Goal: Task Accomplishment & Management: Use online tool/utility

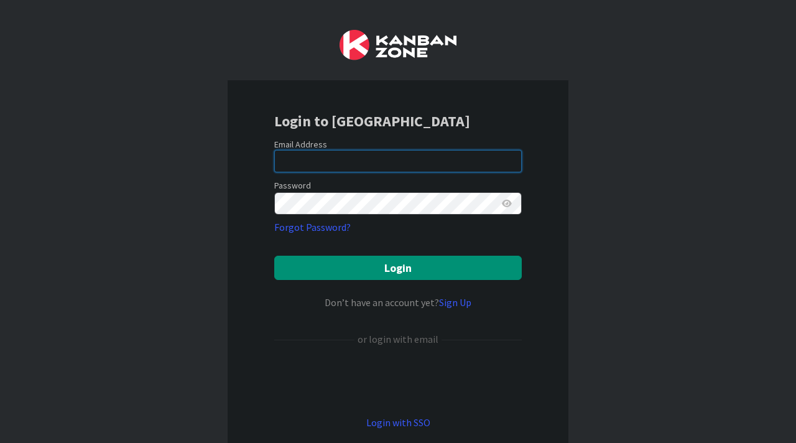
click at [394, 163] on input "email" at bounding box center [397, 161] width 247 height 22
type input "[EMAIL_ADDRESS][PERSON_NAME][DOMAIN_NAME]"
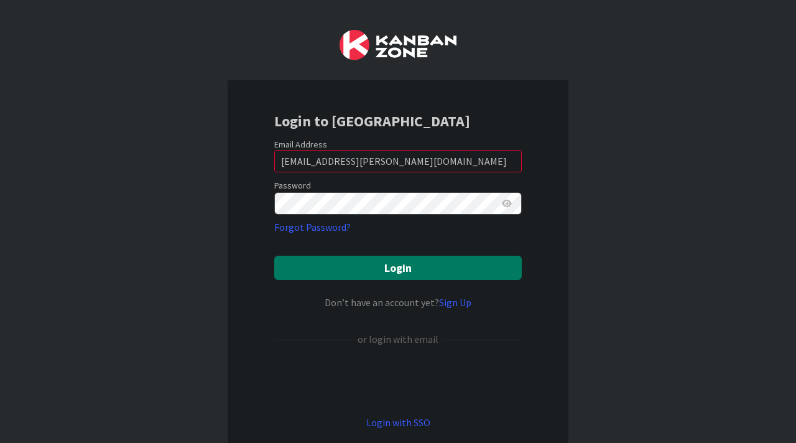
click at [402, 267] on button "Login" at bounding box center [397, 267] width 247 height 24
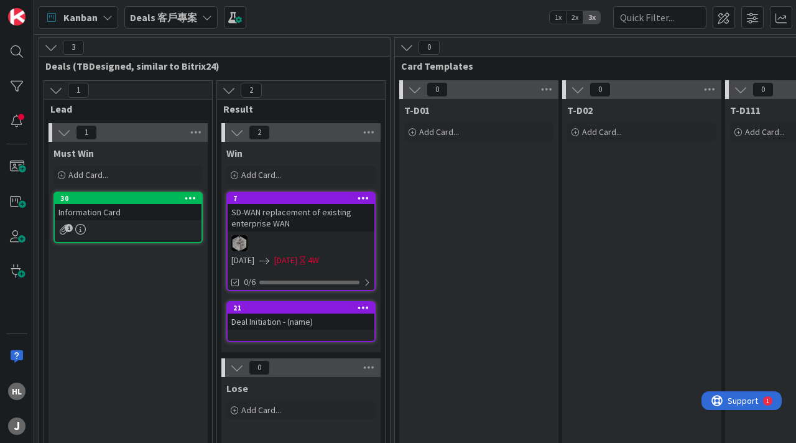
click at [188, 19] on b "Deals 客戶專案" at bounding box center [163, 17] width 67 height 12
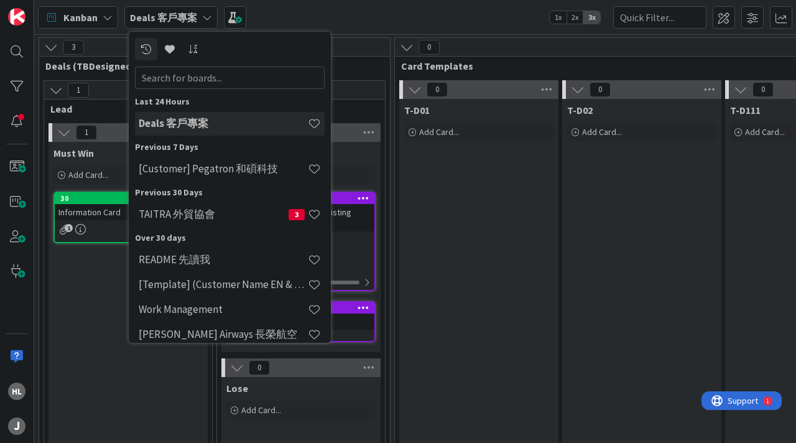
click at [177, 170] on h4 "[Customer] Pegatron 和碩科技" at bounding box center [223, 168] width 169 height 12
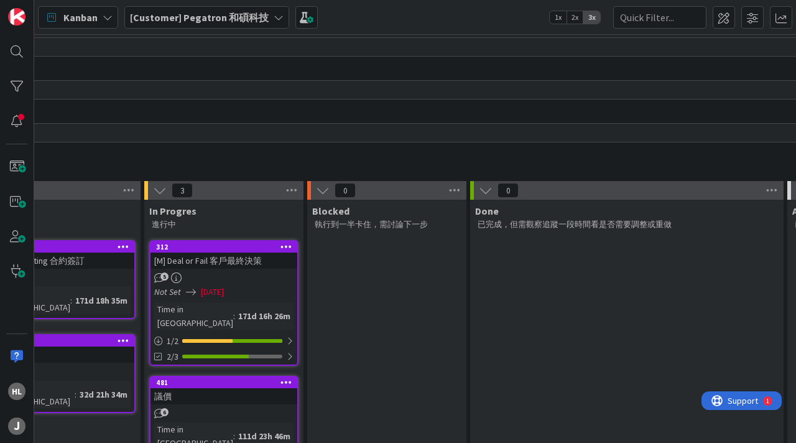
scroll to position [131, 459]
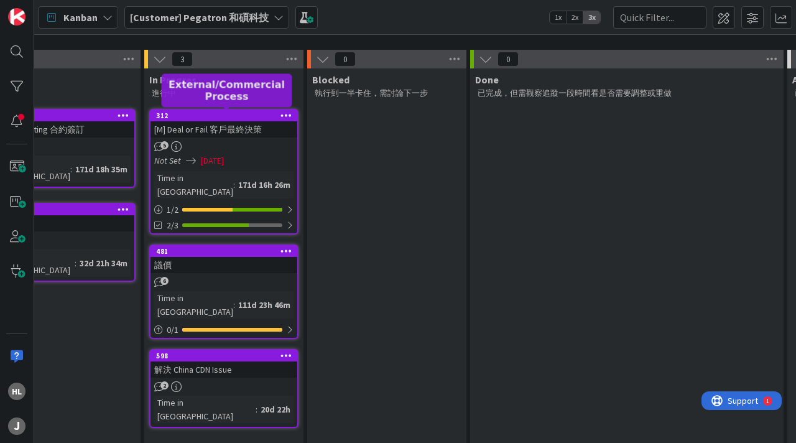
click at [219, 118] on div "312" at bounding box center [226, 115] width 141 height 9
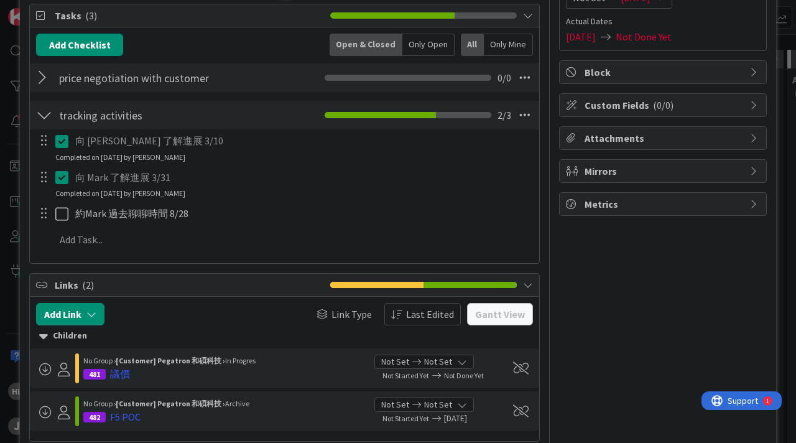
scroll to position [251, 0]
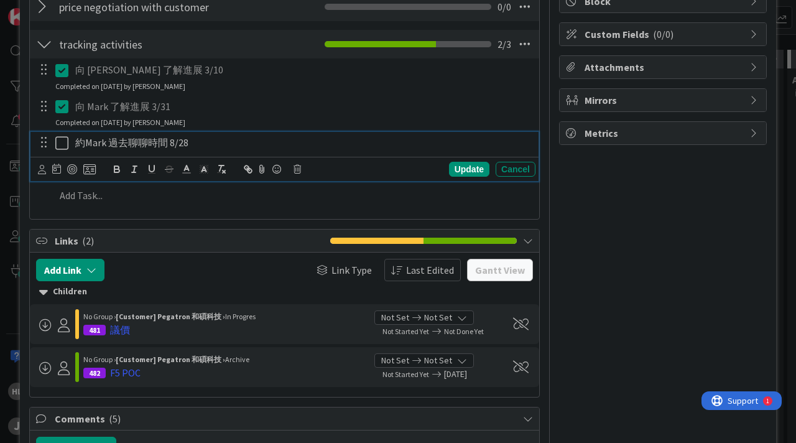
click at [226, 143] on p "約Mark 過去聊聊時間 8/28" at bounding box center [302, 142] width 455 height 14
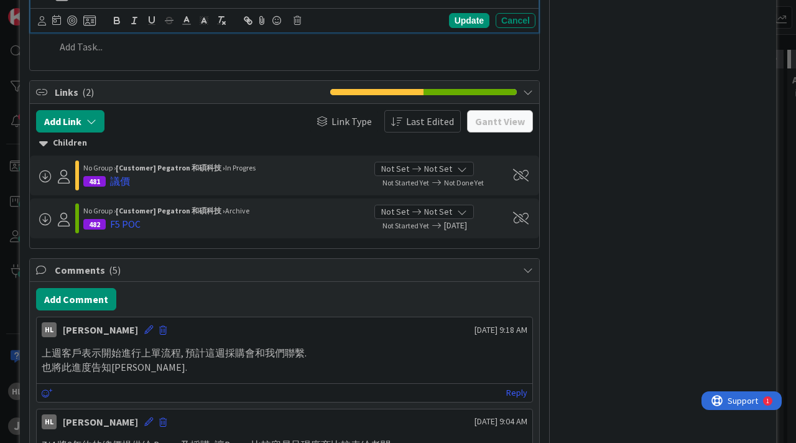
scroll to position [409, 0]
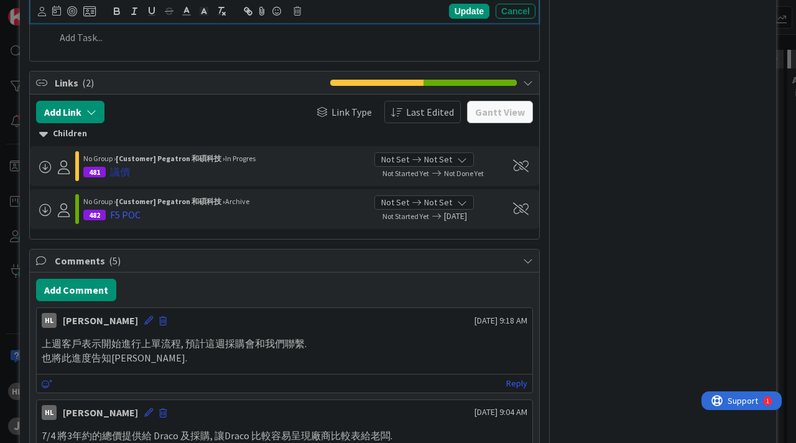
click at [124, 173] on div "議價" at bounding box center [120, 171] width 20 height 15
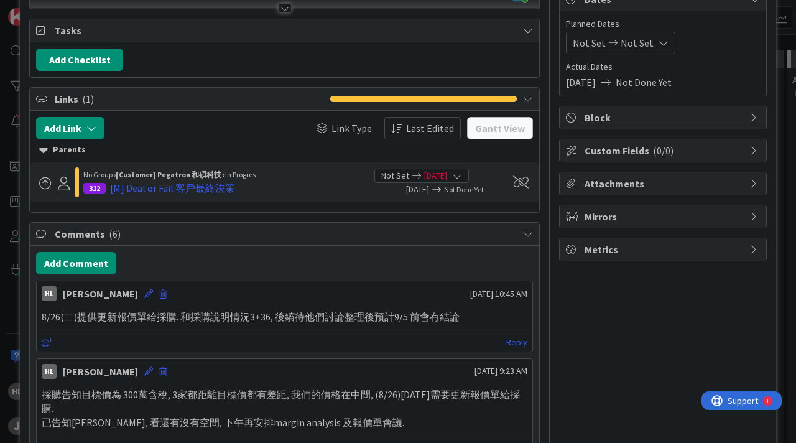
scroll to position [137, 0]
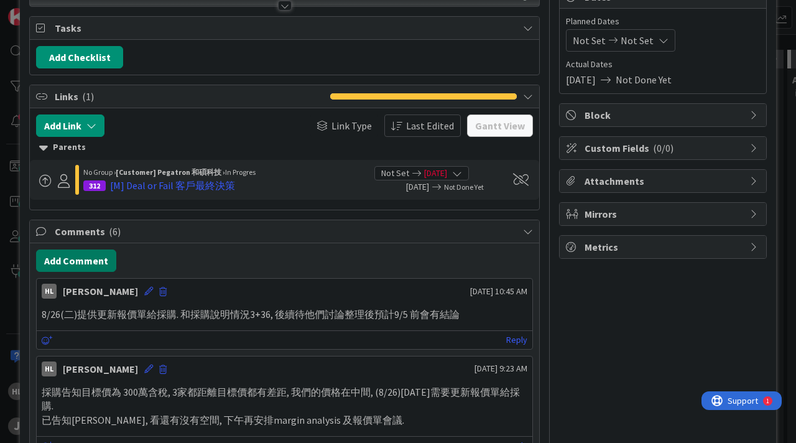
click at [96, 265] on button "Add Comment" at bounding box center [76, 260] width 80 height 22
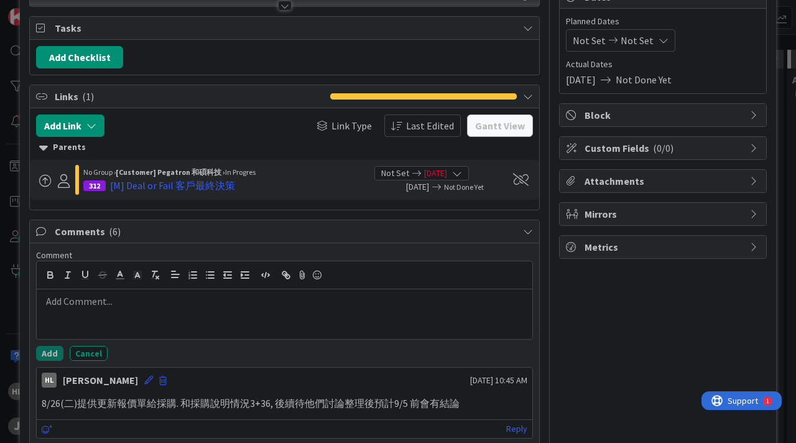
click at [447, 175] on span "[DATE]" at bounding box center [435, 173] width 23 height 13
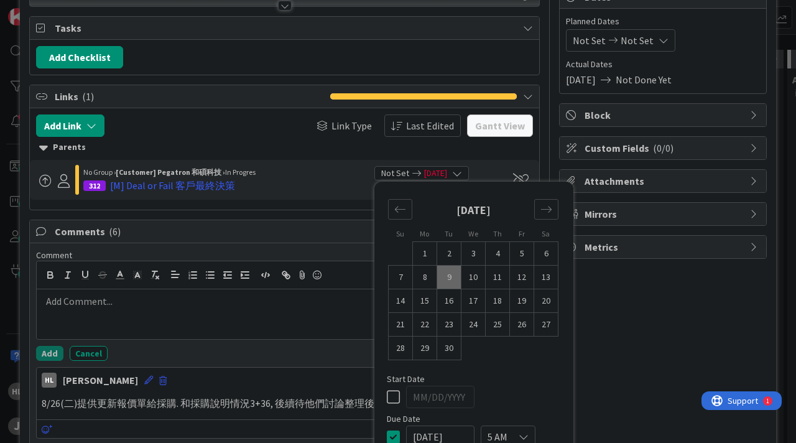
click at [446, 276] on td "9" at bounding box center [449, 277] width 24 height 24
type input "[DATE]"
click at [449, 276] on td "9" at bounding box center [449, 277] width 24 height 24
type input "[DATE]"
click at [286, 181] on div "312 [M] Deal or Fail 客戶最終決策" at bounding box center [224, 185] width 282 height 15
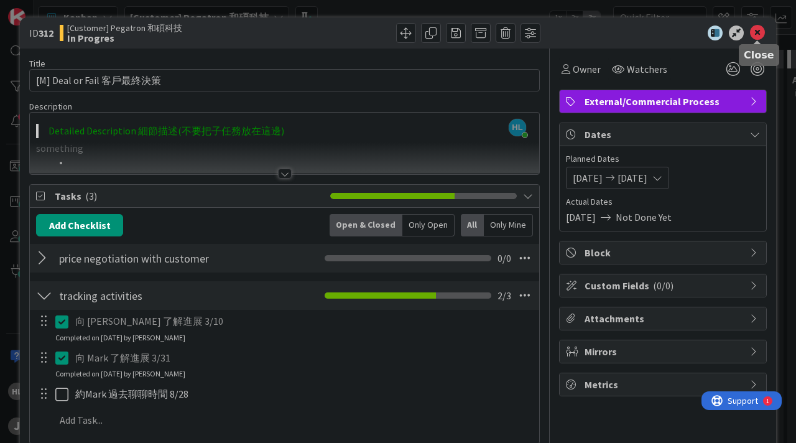
click at [756, 32] on icon at bounding box center [757, 32] width 15 height 15
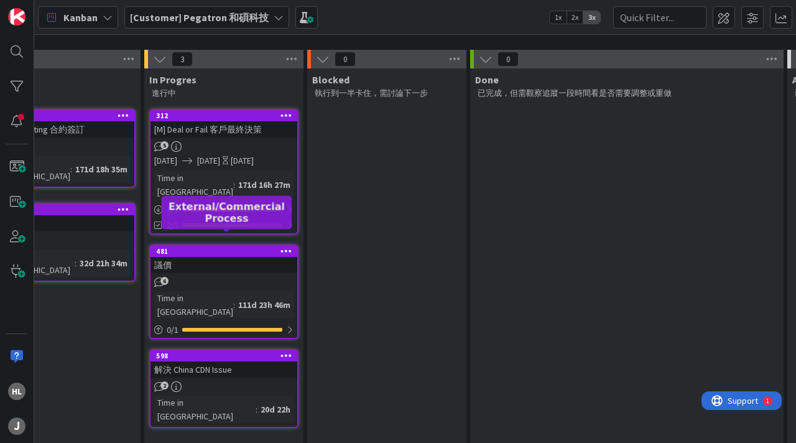
click at [234, 247] on div "481" at bounding box center [226, 251] width 141 height 9
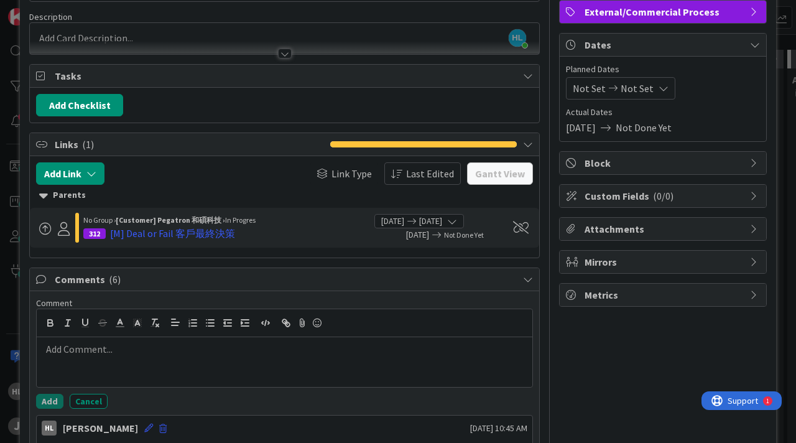
scroll to position [91, 0]
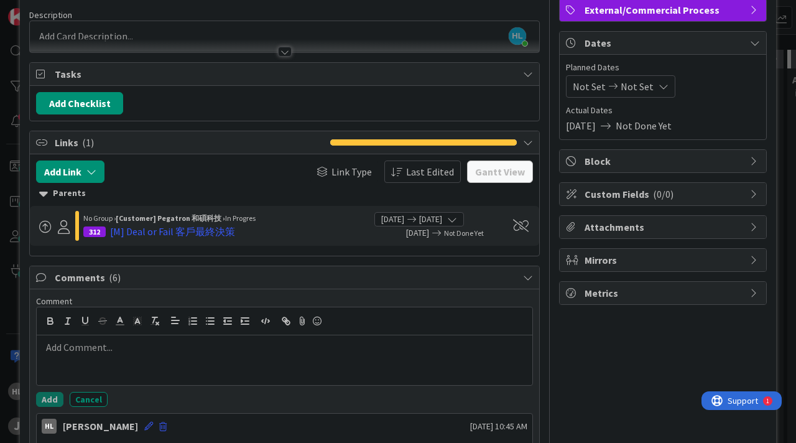
click at [474, 234] on span "Not Done Yet" at bounding box center [464, 232] width 40 height 9
click at [416, 235] on span "[DATE]" at bounding box center [401, 232] width 55 height 13
click at [404, 222] on span "[DATE]" at bounding box center [392, 219] width 23 height 13
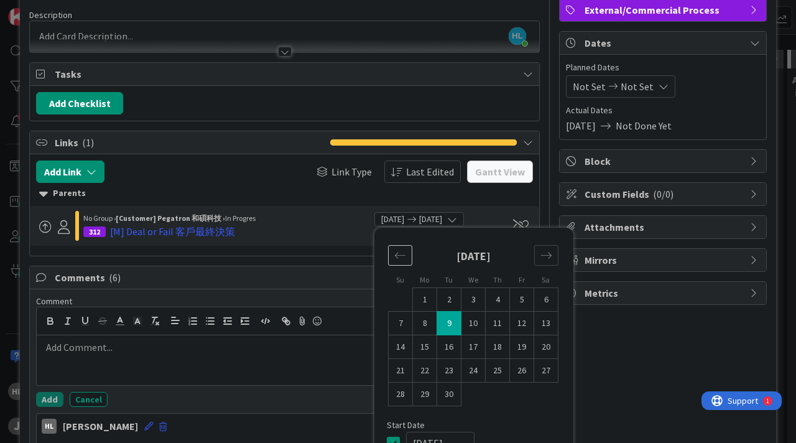
click at [399, 260] on icon "Move backward to switch to the previous month." at bounding box center [400, 255] width 12 height 12
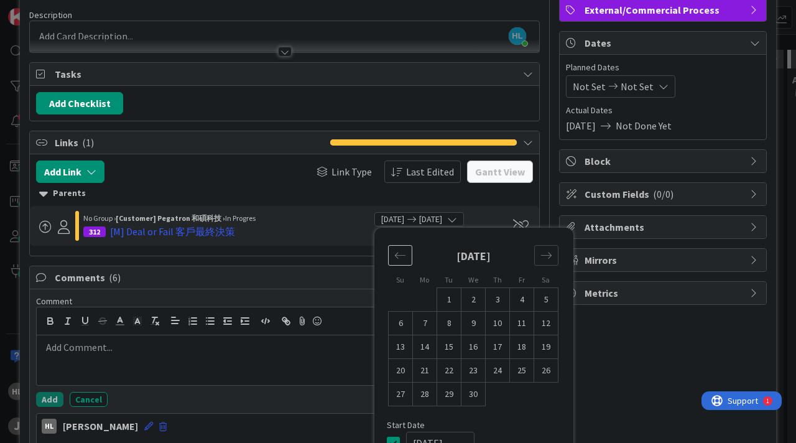
click at [399, 260] on icon "Move backward to switch to the previous month." at bounding box center [400, 255] width 12 height 12
click at [516, 369] on td "21" at bounding box center [522, 371] width 24 height 24
type input "[DATE]"
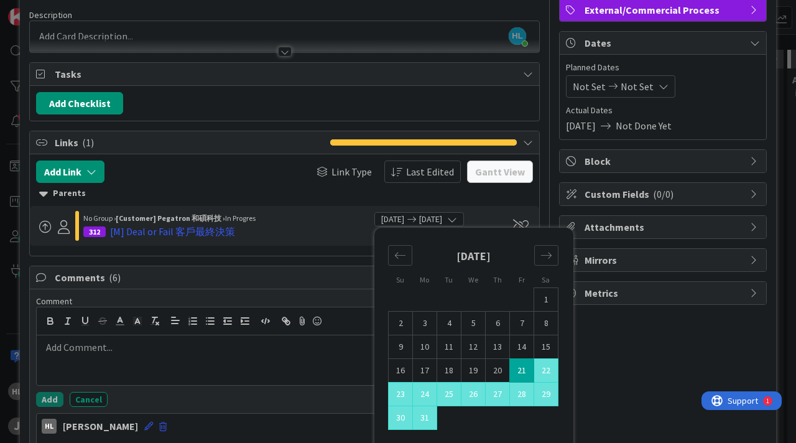
click at [312, 254] on div "Add Link Link Type Last Edited Gantt View Parents No Group › [Customer] Pegatro…" at bounding box center [284, 204] width 509 height 101
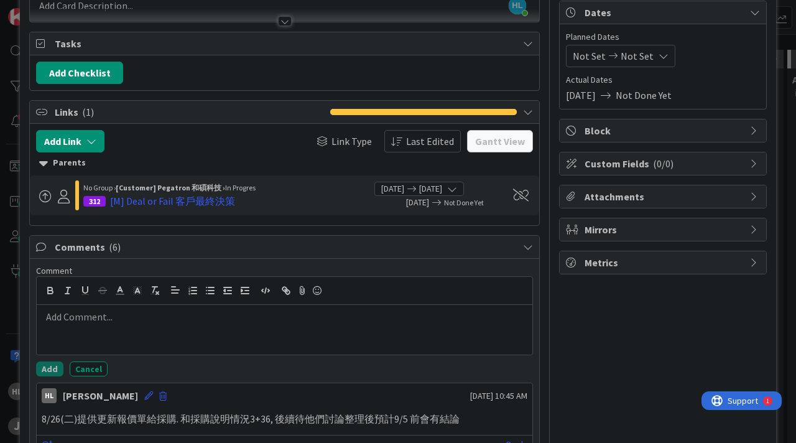
scroll to position [122, 0]
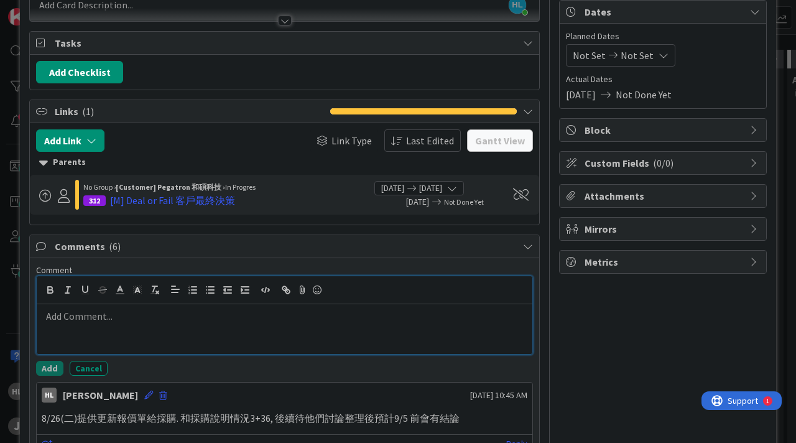
click at [144, 323] on div at bounding box center [284, 329] width 495 height 50
click at [150, 318] on p at bounding box center [284, 316] width 485 height 14
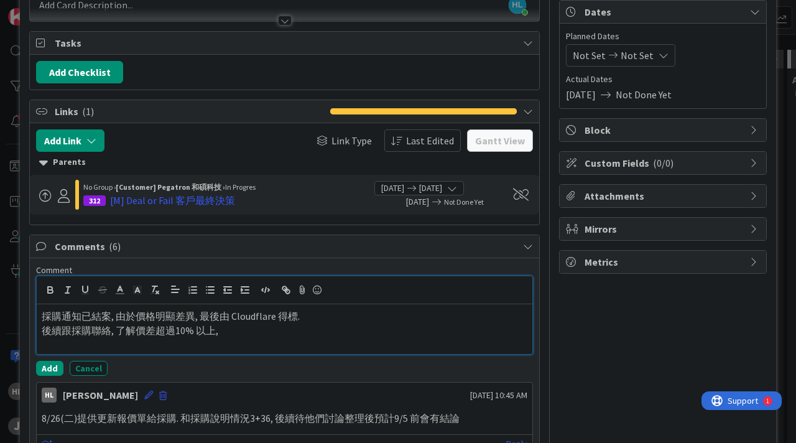
click at [42, 315] on p "採購通知已結案, 由於價格明顯差異, 最後由 Cloudflare 得標." at bounding box center [284, 316] width 485 height 14
click at [44, 316] on p "採購通知已結案, 由於價格明顯差異, 最後由 Cloudflare 得標." at bounding box center [284, 316] width 485 height 14
click at [253, 326] on p "後續跟採購聯絡, 了解價差超過10% 以上," at bounding box center [284, 330] width 485 height 14
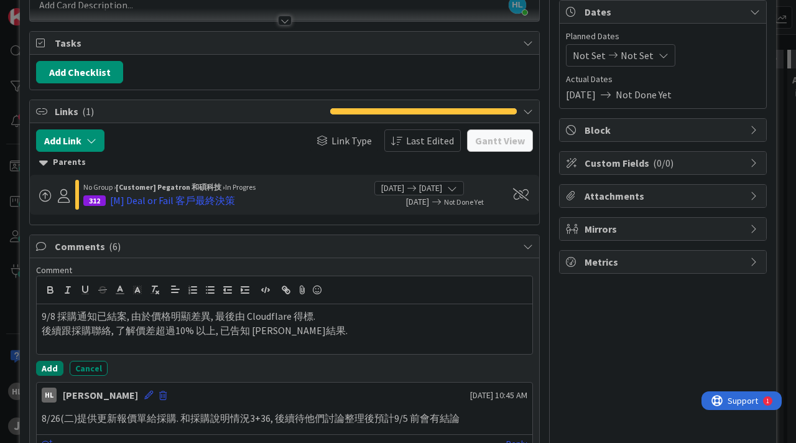
click at [48, 372] on button "Add" at bounding box center [49, 367] width 27 height 15
